Goal: Find specific page/section: Find specific page/section

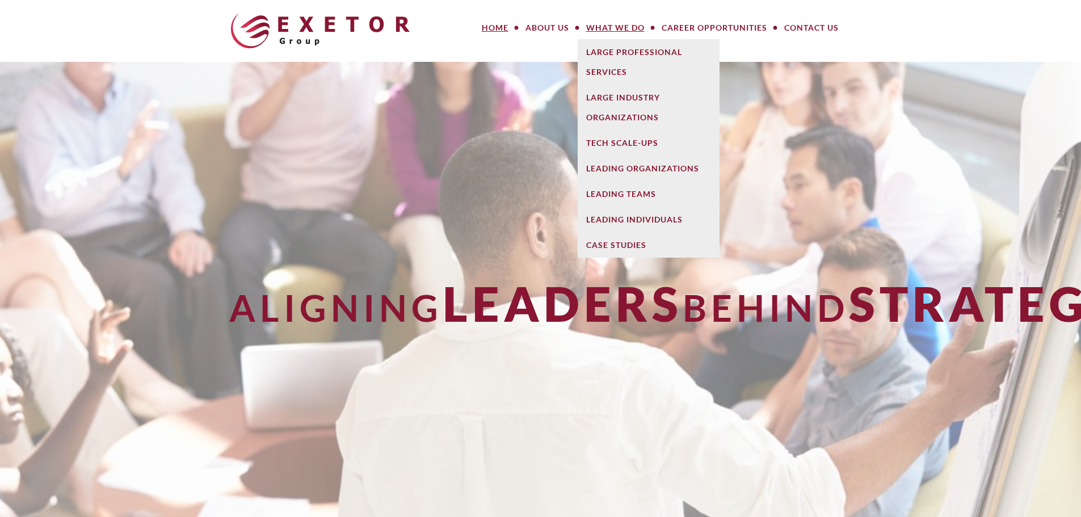
click at [598, 30] on link "What We Do" at bounding box center [615, 27] width 75 height 23
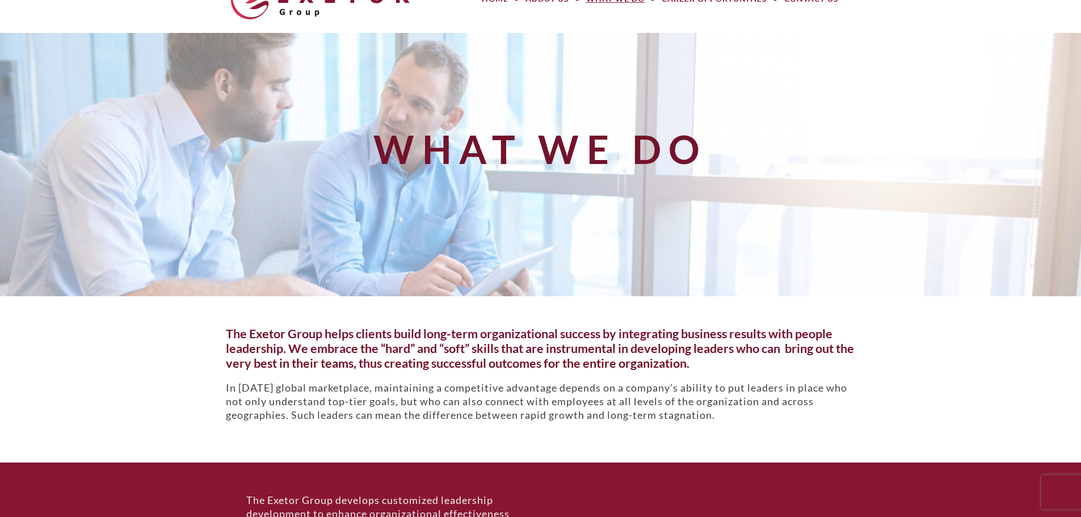
scroll to position [57, 0]
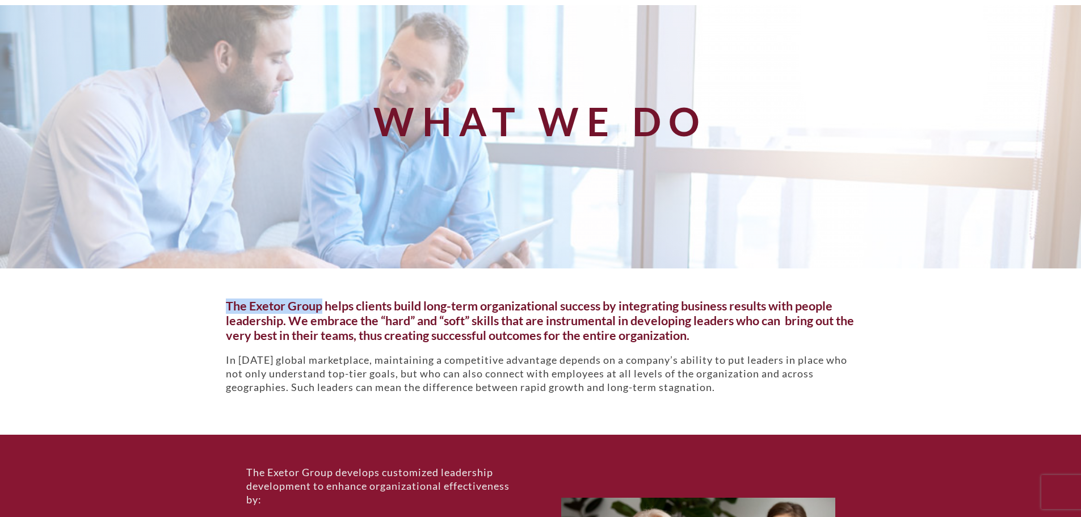
drag, startPoint x: 228, startPoint y: 302, endPoint x: 321, endPoint y: 306, distance: 93.1
click at [321, 306] on h5 "The Exetor Group helps clients build long-term organizational success by integr…" at bounding box center [541, 321] width 630 height 44
copy h5 "The Exetor Group"
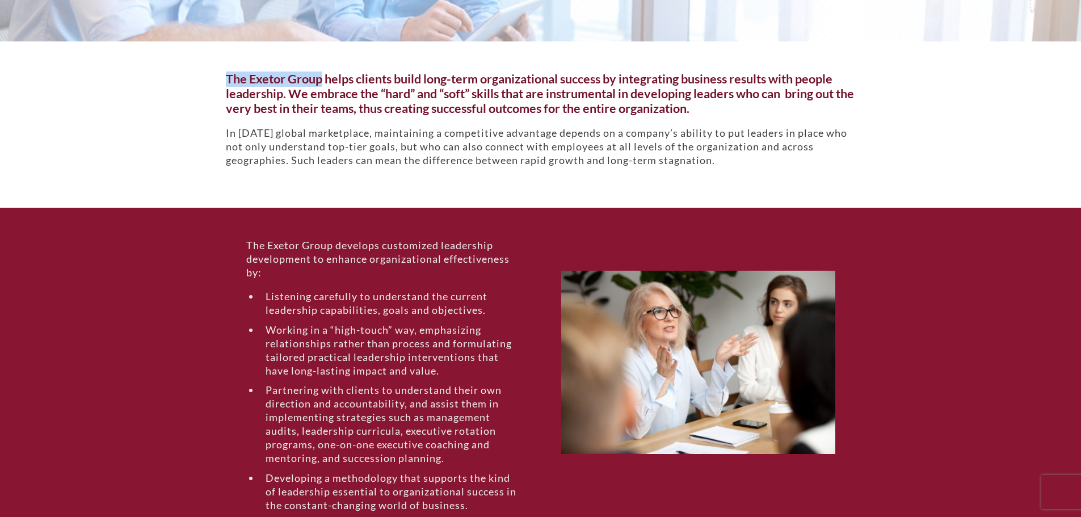
scroll to position [0, 0]
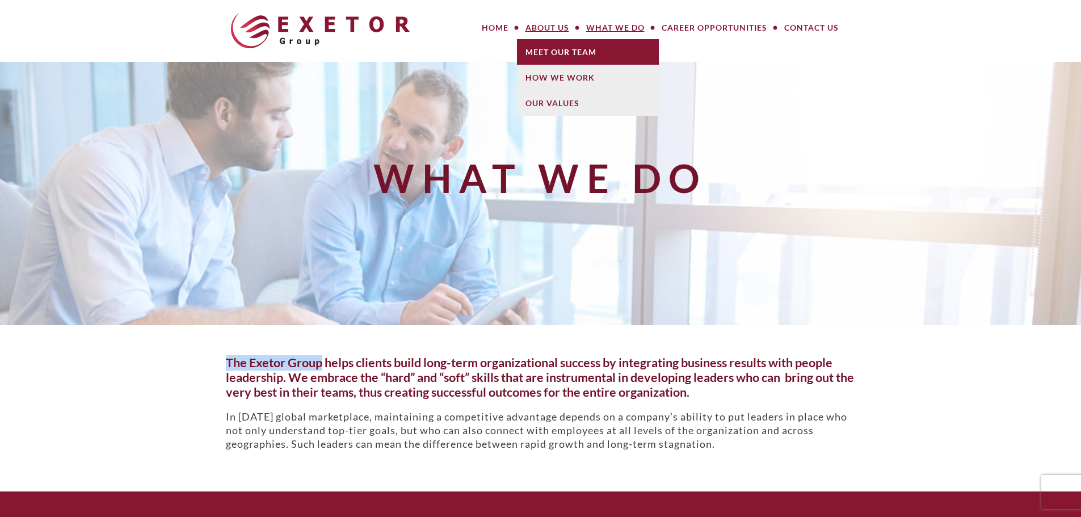
click at [548, 48] on link "Meet Our Team" at bounding box center [588, 52] width 142 height 26
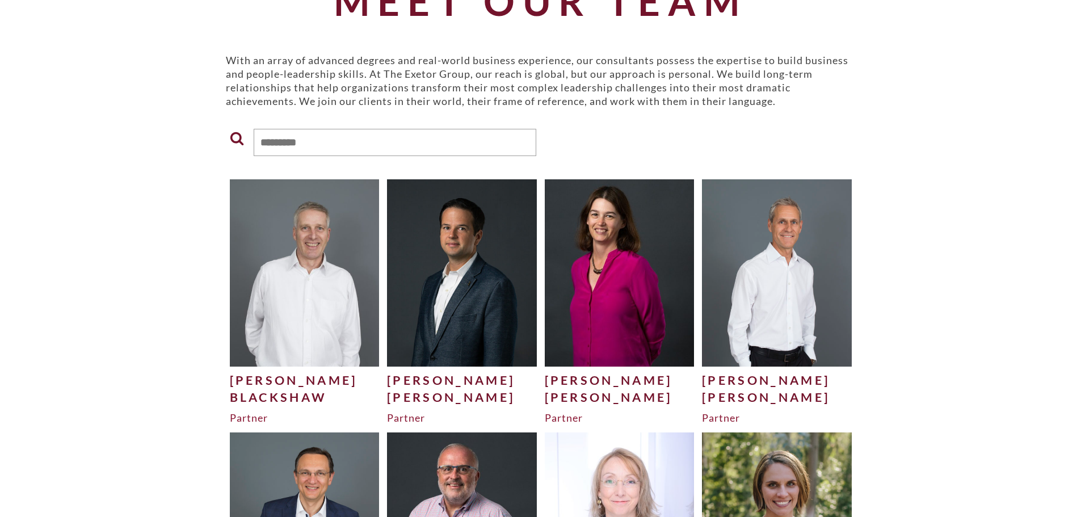
scroll to position [113, 0]
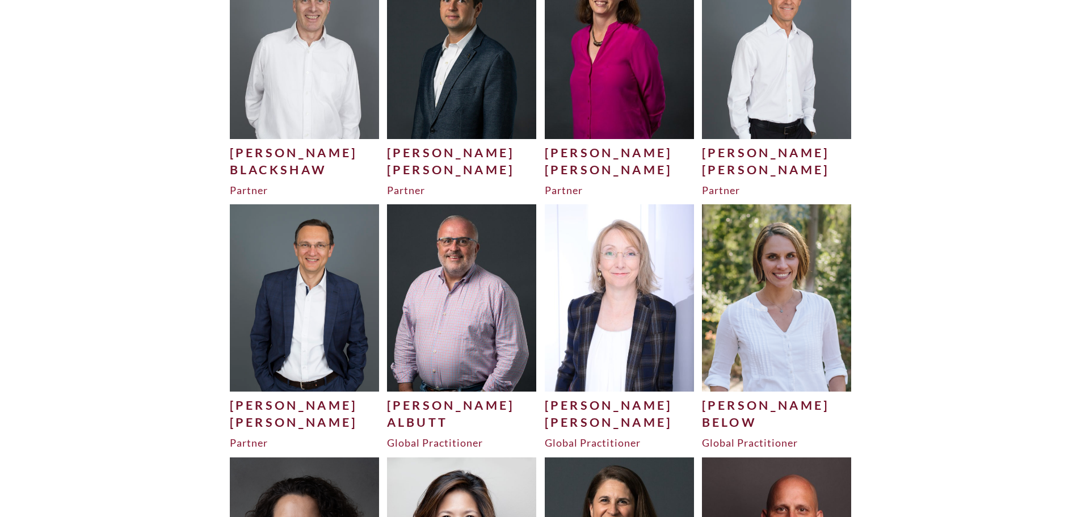
click at [427, 374] on img at bounding box center [462, 297] width 150 height 187
